Goal: Find specific page/section: Find specific page/section

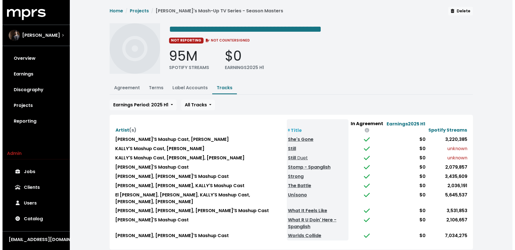
scroll to position [16, 0]
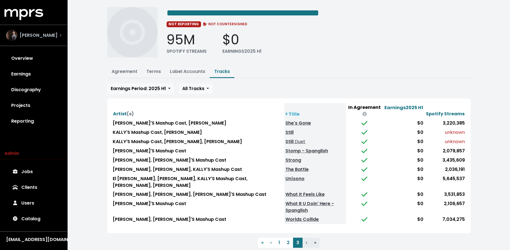
click at [63, 33] on div "[PERSON_NAME]" at bounding box center [34, 35] width 64 height 20
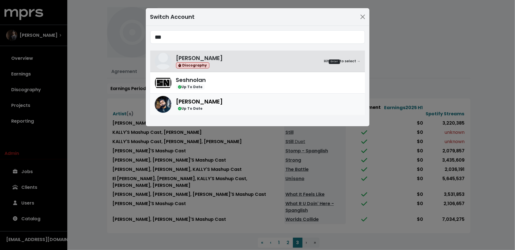
type input "***"
click at [228, 102] on div "Yung Lan Up To Date" at bounding box center [268, 104] width 185 height 14
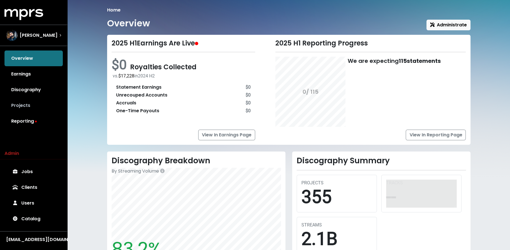
click at [47, 106] on link "Projects" at bounding box center [33, 106] width 58 height 16
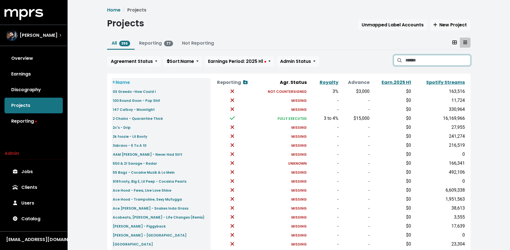
click at [422, 59] on input "Search projects" at bounding box center [437, 60] width 65 height 11
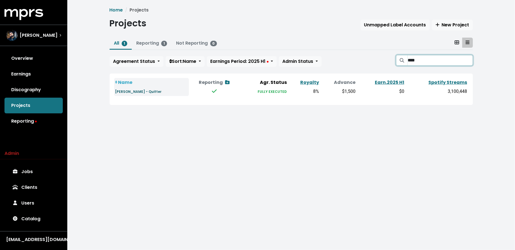
type input "****"
click at [141, 90] on small "[PERSON_NAME] - Quitter" at bounding box center [138, 91] width 47 height 5
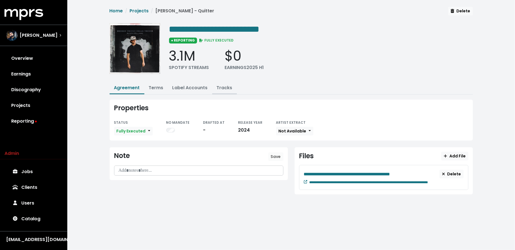
click at [225, 85] on link "Tracks" at bounding box center [225, 87] width 16 height 6
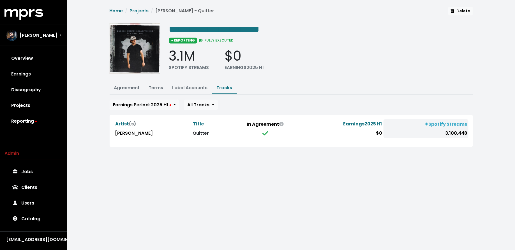
click at [202, 132] on link "Quitter" at bounding box center [201, 133] width 16 height 6
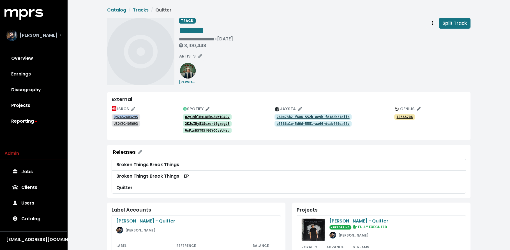
click at [43, 35] on div "[PERSON_NAME]" at bounding box center [33, 35] width 55 height 11
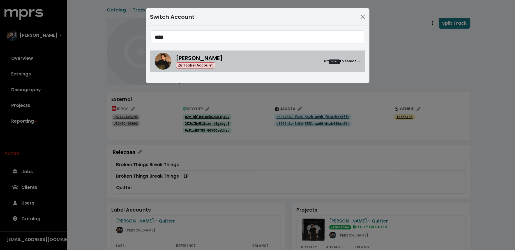
type input "****"
click at [229, 67] on div "[PERSON_NAME] 1 Label Account Hit Enter to select →" at bounding box center [268, 61] width 185 height 15
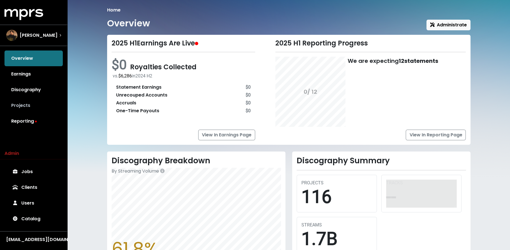
click at [45, 107] on link "Projects" at bounding box center [33, 106] width 58 height 16
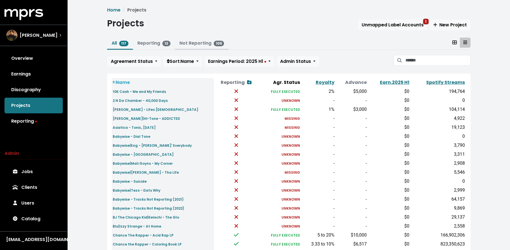
click at [201, 43] on link "Not Reporting 105" at bounding box center [202, 43] width 45 height 6
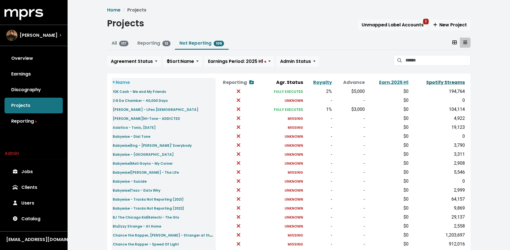
click at [457, 82] on link "Spotify Streams" at bounding box center [445, 82] width 39 height 6
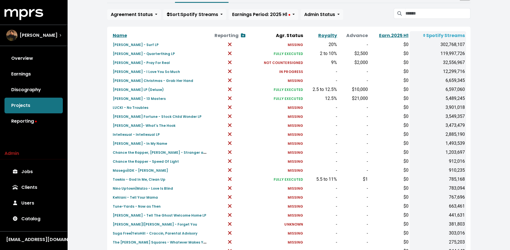
scroll to position [66, 0]
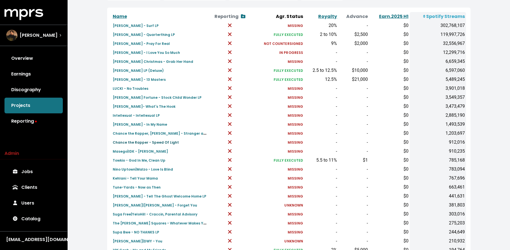
click at [128, 140] on small "Chance the Rapper - Speed Of Light" at bounding box center [146, 142] width 66 height 5
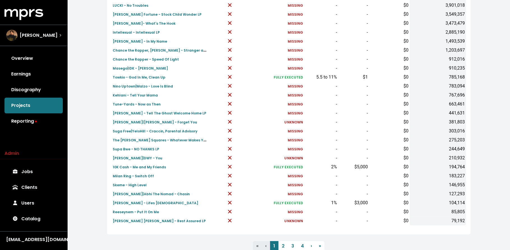
scroll to position [149, 0]
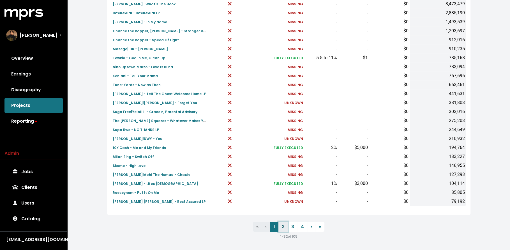
click at [281, 225] on link "2" at bounding box center [284, 227] width 10 height 10
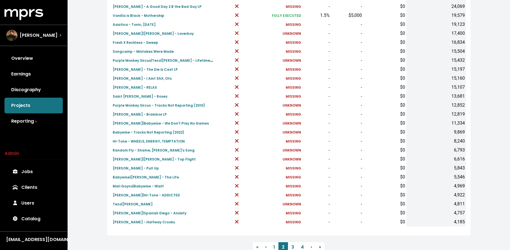
scroll to position [168, 0]
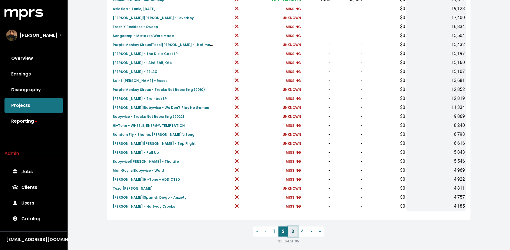
click at [295, 232] on link "3" at bounding box center [293, 231] width 10 height 10
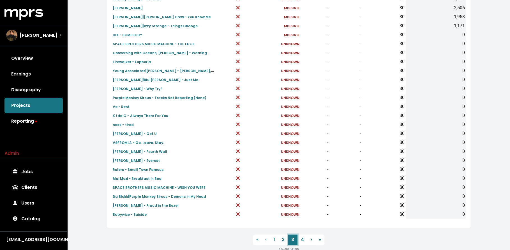
scroll to position [162, 0]
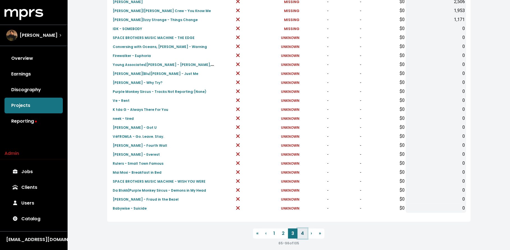
click at [302, 235] on link "4" at bounding box center [303, 233] width 10 height 10
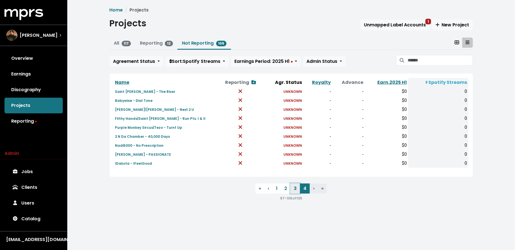
click at [297, 187] on link "3" at bounding box center [296, 189] width 10 height 10
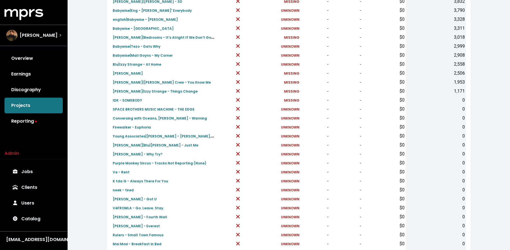
scroll to position [168, 0]
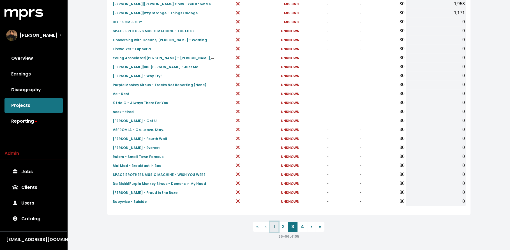
click at [276, 229] on link "1" at bounding box center [274, 227] width 8 height 10
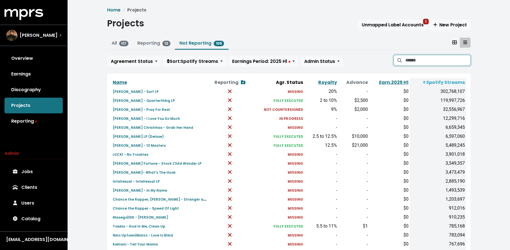
click at [451, 63] on input "Search projects" at bounding box center [437, 60] width 65 height 11
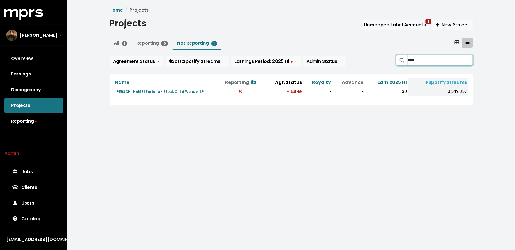
type input "****"
click at [134, 92] on small "[PERSON_NAME] Fortune - Stock Child Wonder LP" at bounding box center [159, 91] width 89 height 5
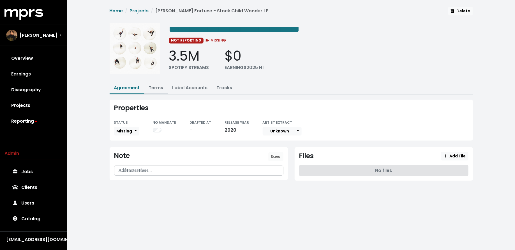
click at [153, 90] on link "Terms" at bounding box center [156, 87] width 15 height 6
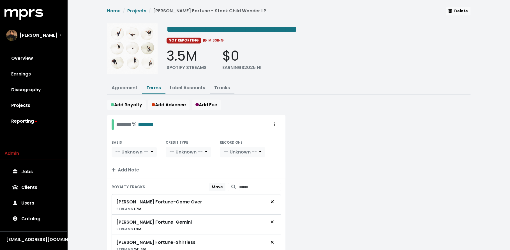
click at [228, 88] on link "Tracks" at bounding box center [222, 87] width 16 height 6
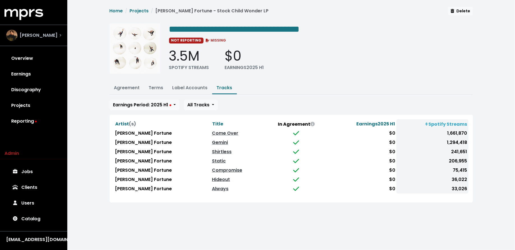
click at [42, 41] on div "[PERSON_NAME]" at bounding box center [34, 35] width 64 height 20
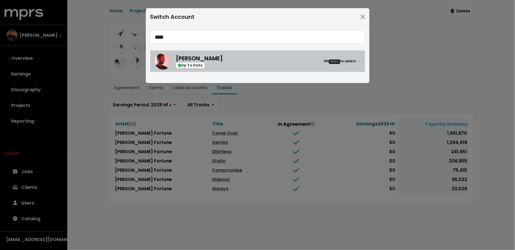
type input "****"
click at [224, 61] on div "[PERSON_NAME] Up To Date Hit Enter to select →" at bounding box center [268, 61] width 185 height 14
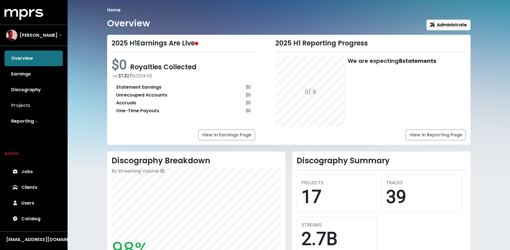
click at [34, 103] on link "Projects" at bounding box center [33, 106] width 58 height 16
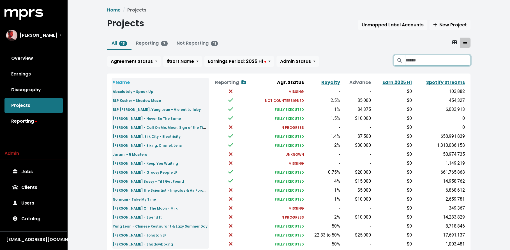
click at [454, 64] on input "Search projects" at bounding box center [437, 60] width 65 height 11
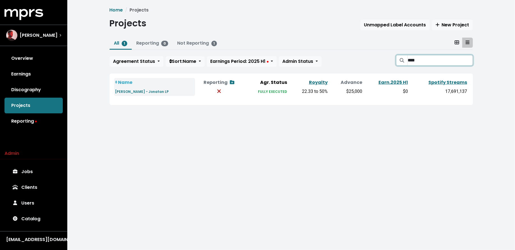
type input "****"
click at [467, 61] on input "****" at bounding box center [440, 60] width 65 height 11
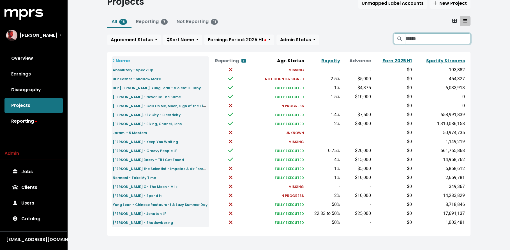
scroll to position [22, 0]
